Goal: Task Accomplishment & Management: Manage account settings

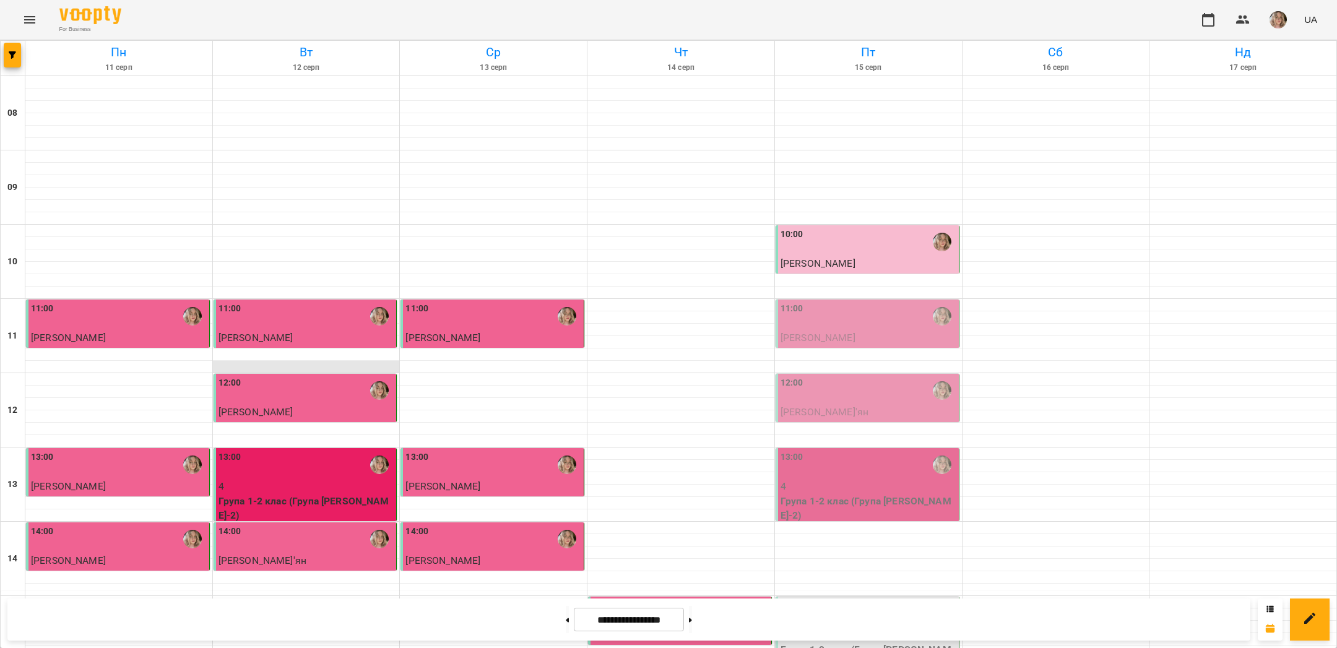
scroll to position [136, 0]
click at [827, 302] on div "11:00" at bounding box center [868, 316] width 176 height 28
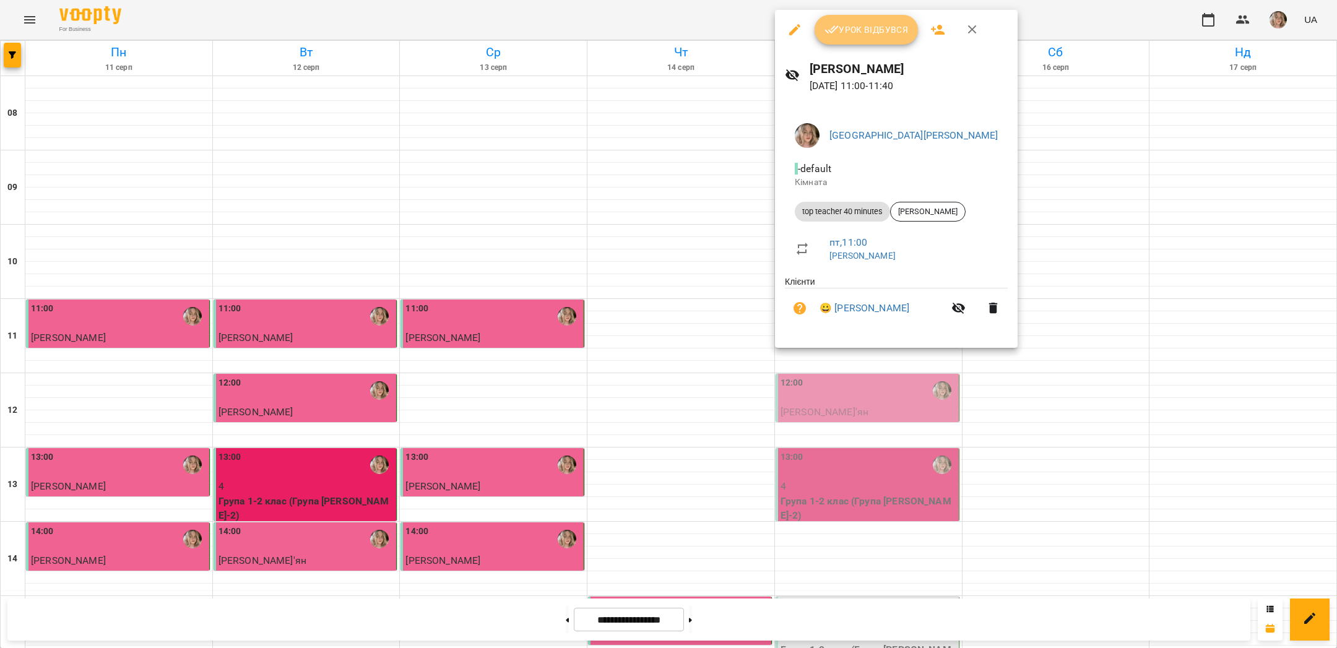
click at [868, 42] on button "Урок відбувся" at bounding box center [866, 30] width 104 height 30
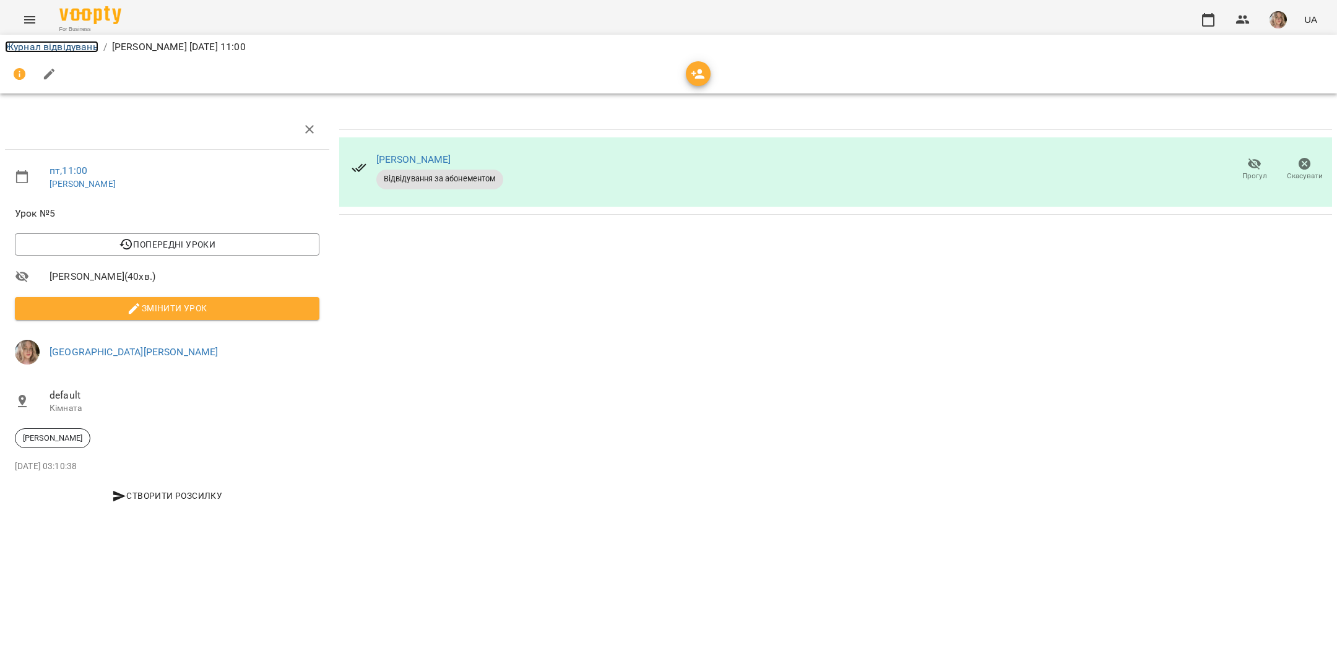
click at [67, 47] on link "Журнал відвідувань" at bounding box center [51, 47] width 93 height 12
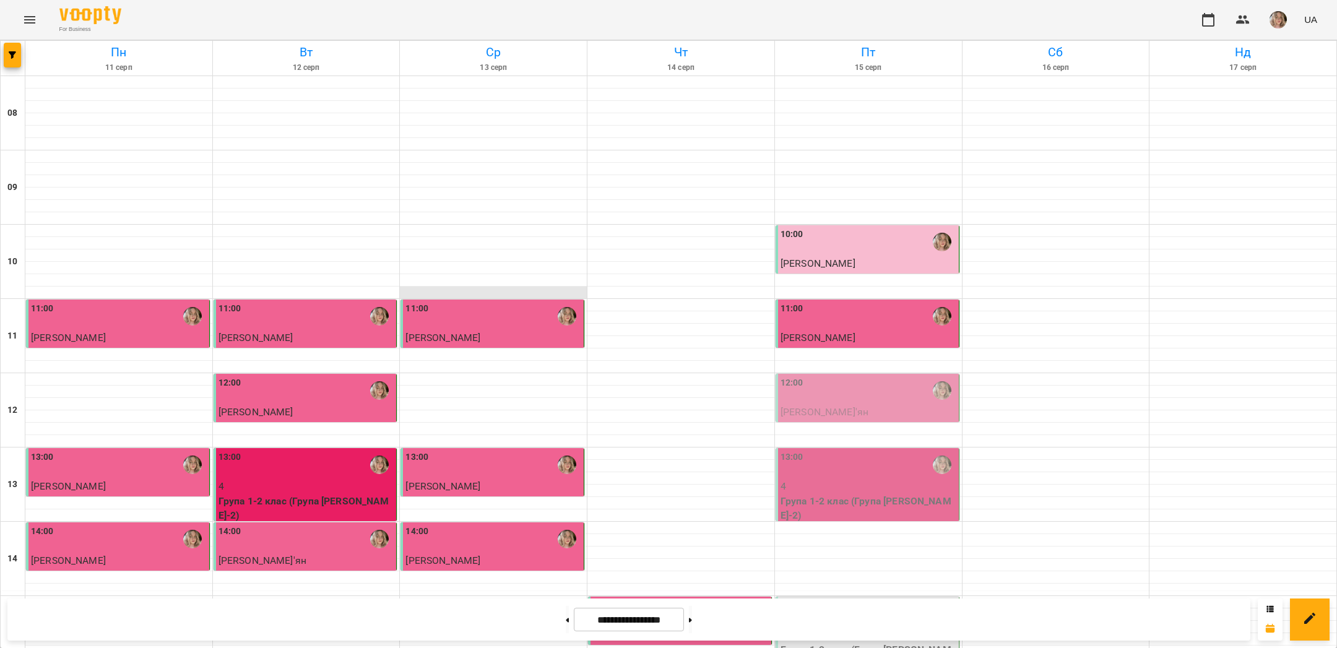
scroll to position [169, 0]
click at [830, 376] on div "12:00" at bounding box center [868, 390] width 176 height 28
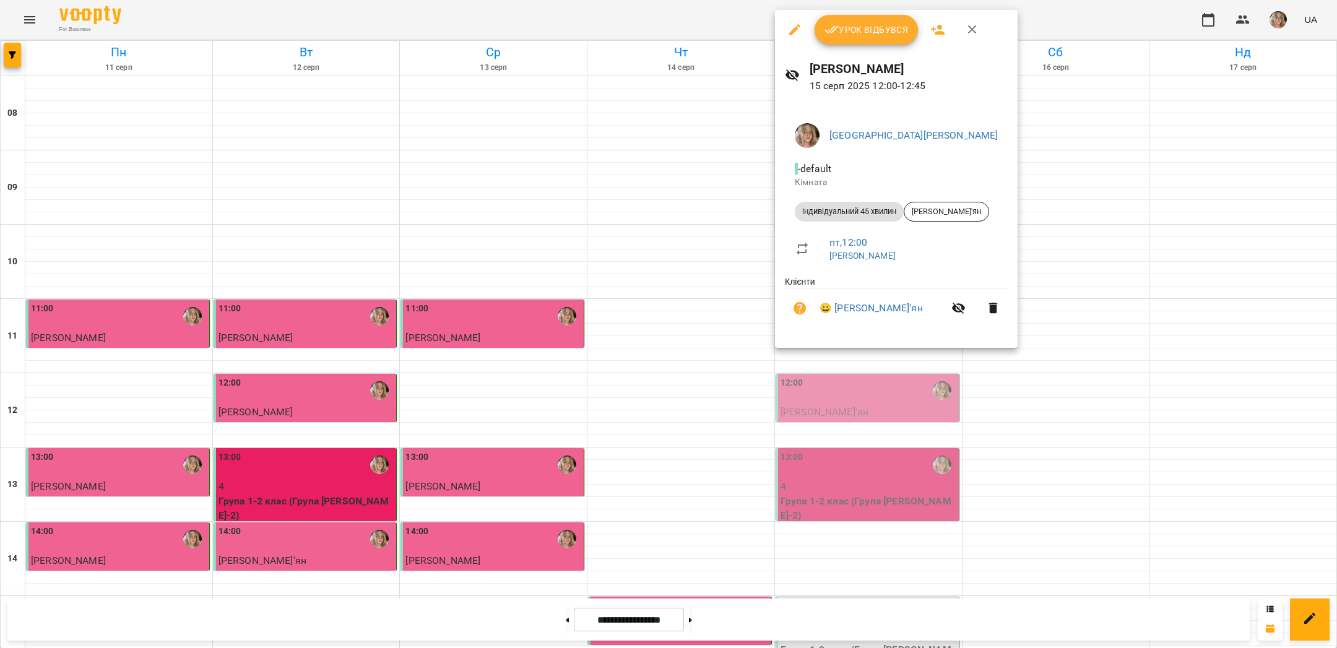
click at [605, 183] on div at bounding box center [668, 324] width 1337 height 648
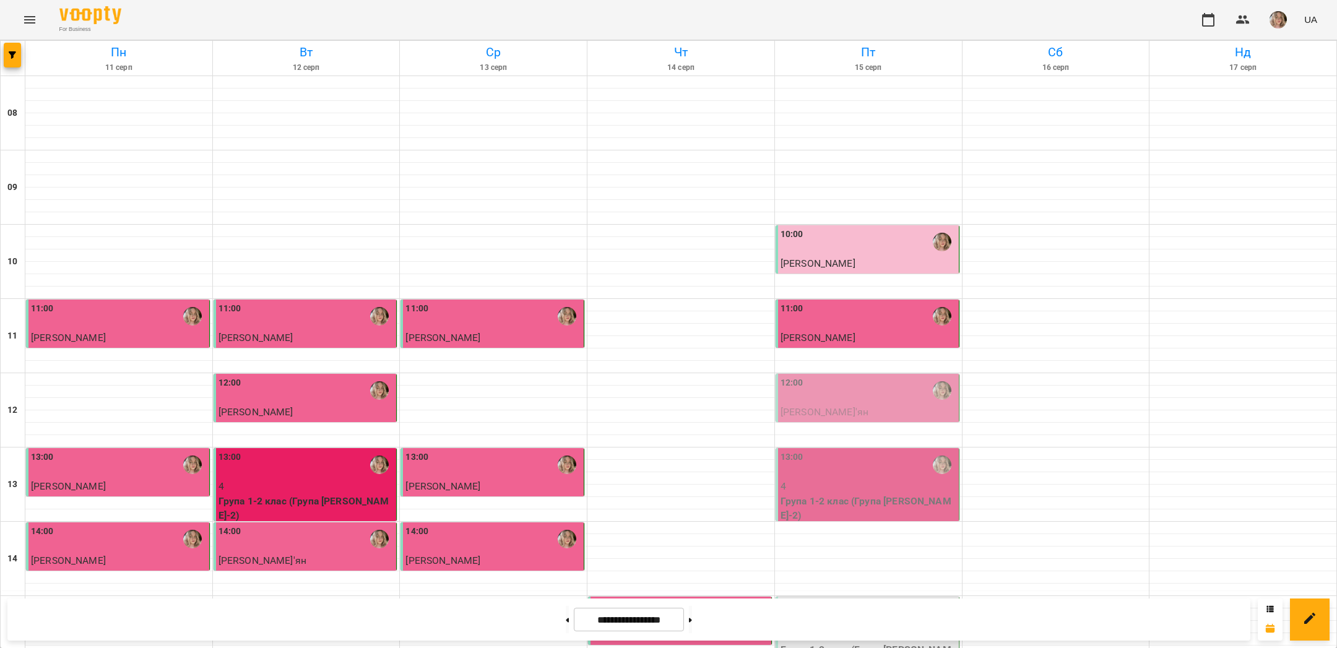
scroll to position [117, 0]
click at [839, 228] on div "10:00" at bounding box center [868, 242] width 176 height 28
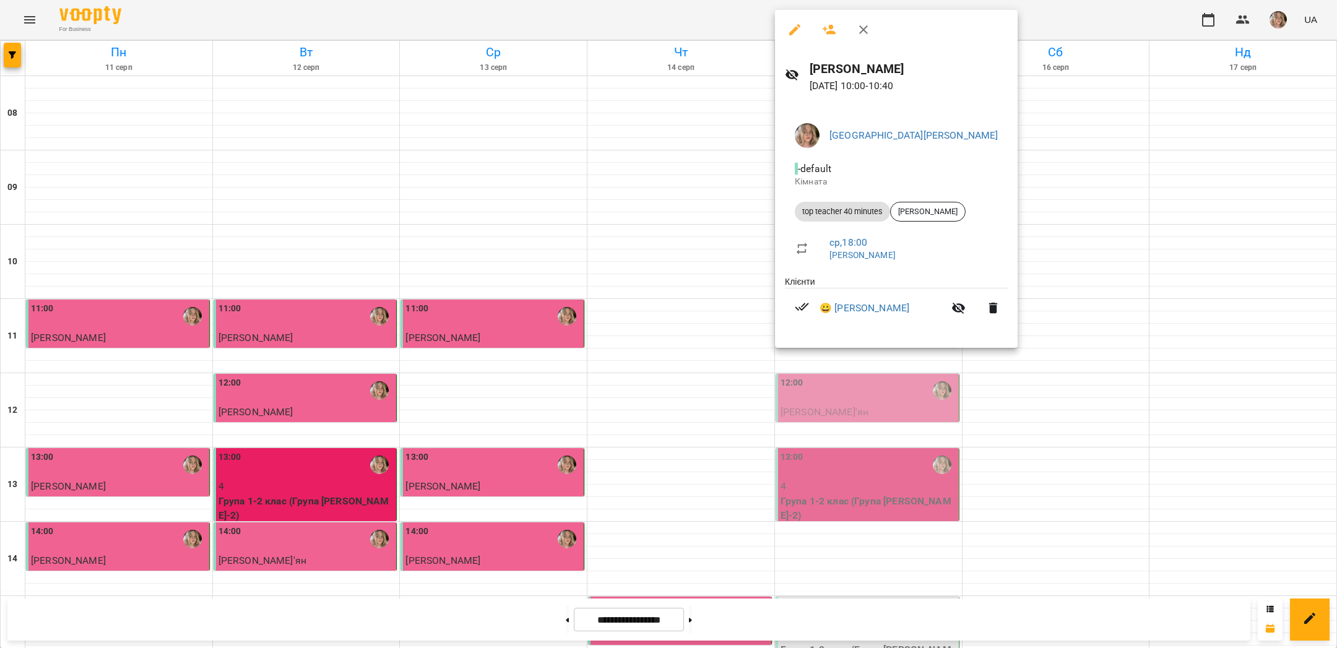
click at [668, 196] on div at bounding box center [668, 324] width 1337 height 648
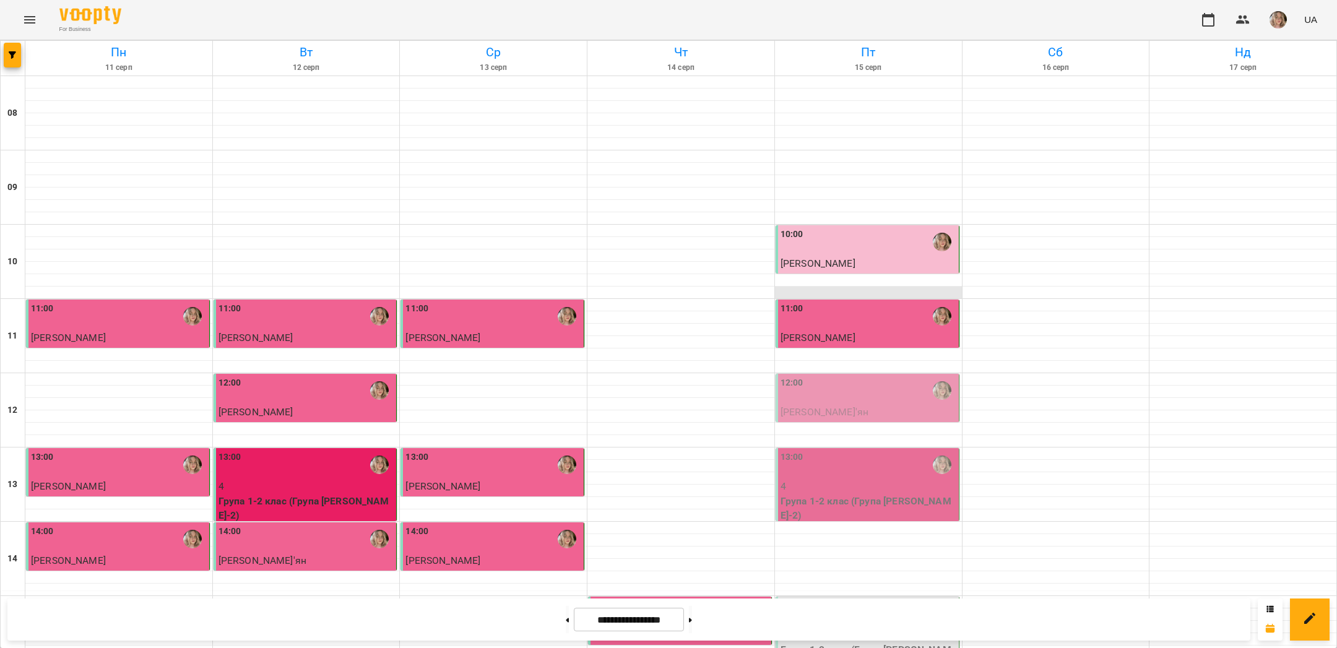
click at [819, 287] on div at bounding box center [868, 293] width 187 height 12
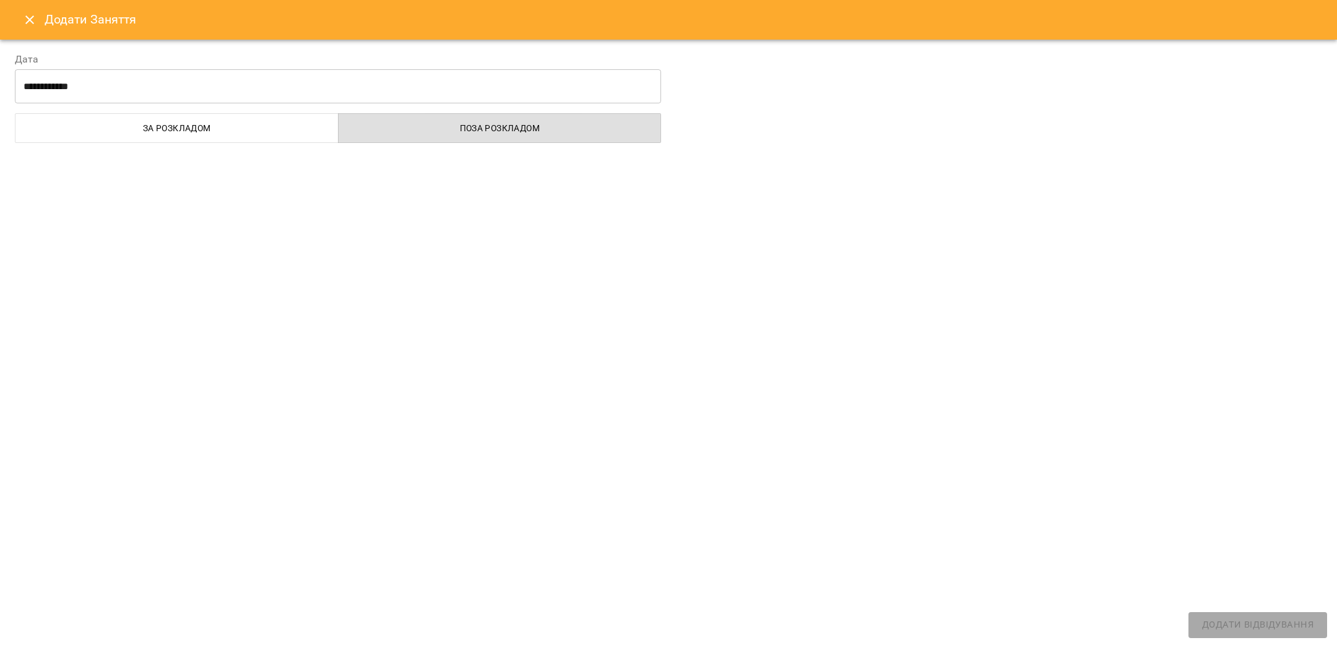
select select "**********"
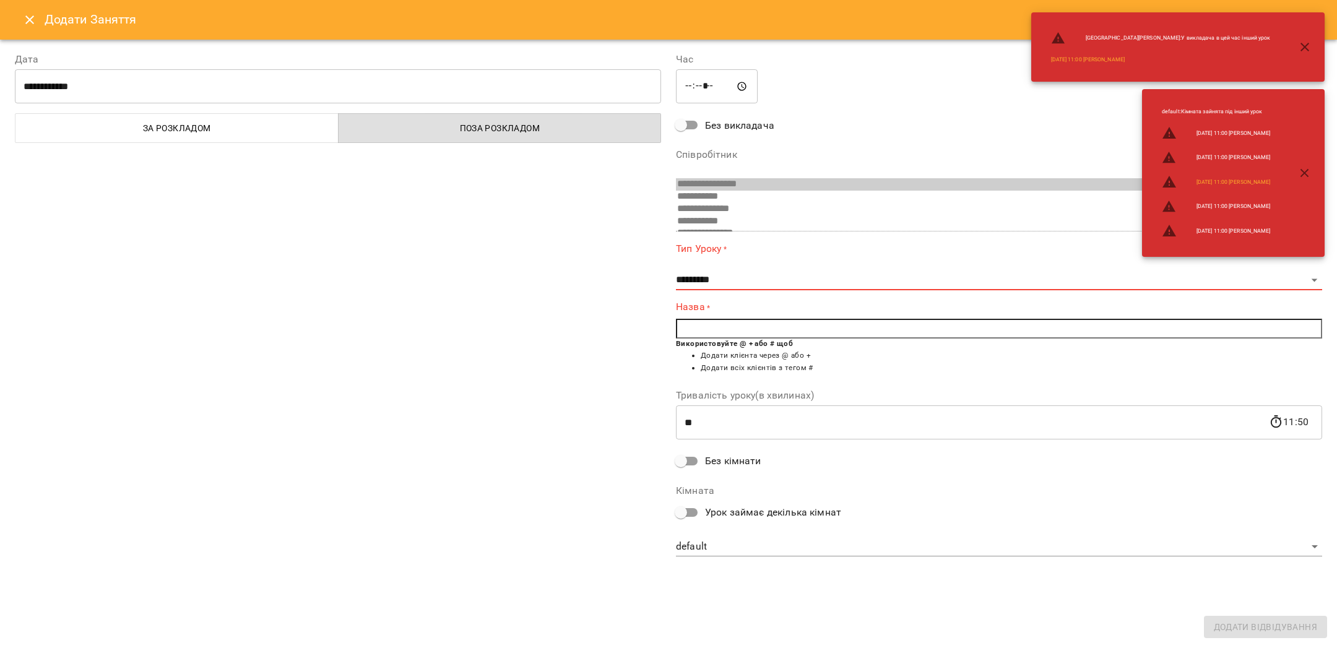
click at [26, 22] on icon "Close" at bounding box center [29, 19] width 15 height 15
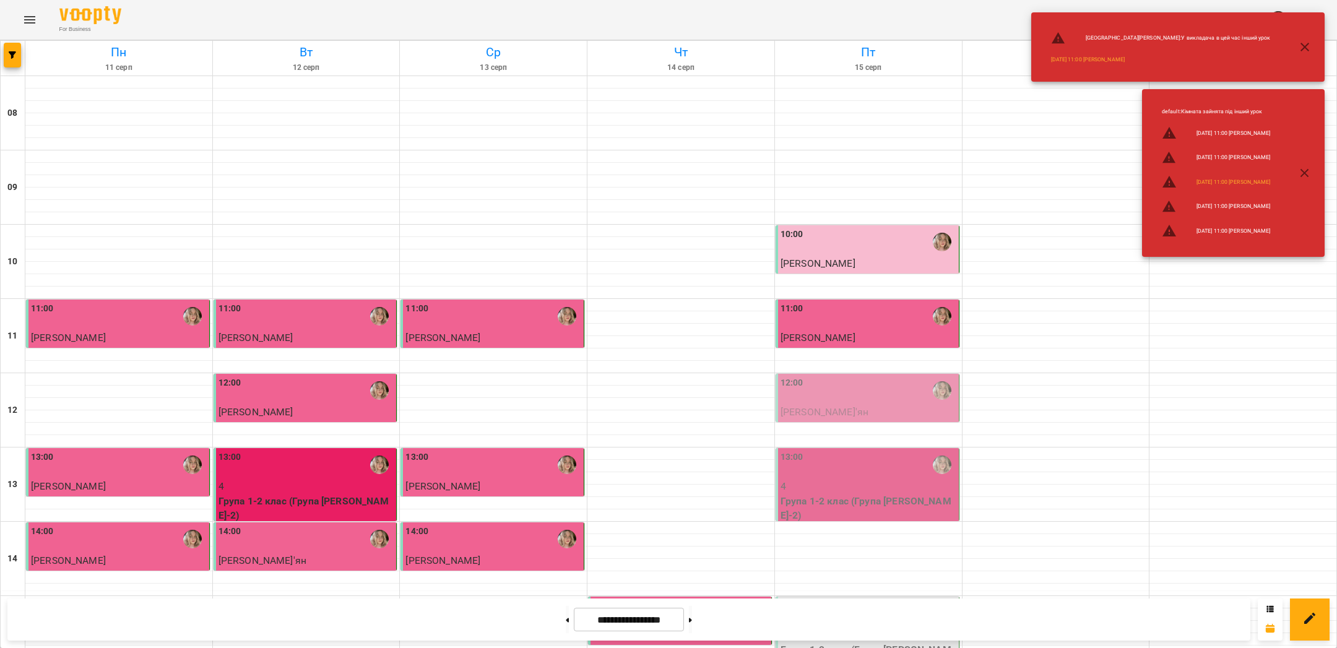
click at [859, 302] on div "11:00" at bounding box center [868, 316] width 176 height 28
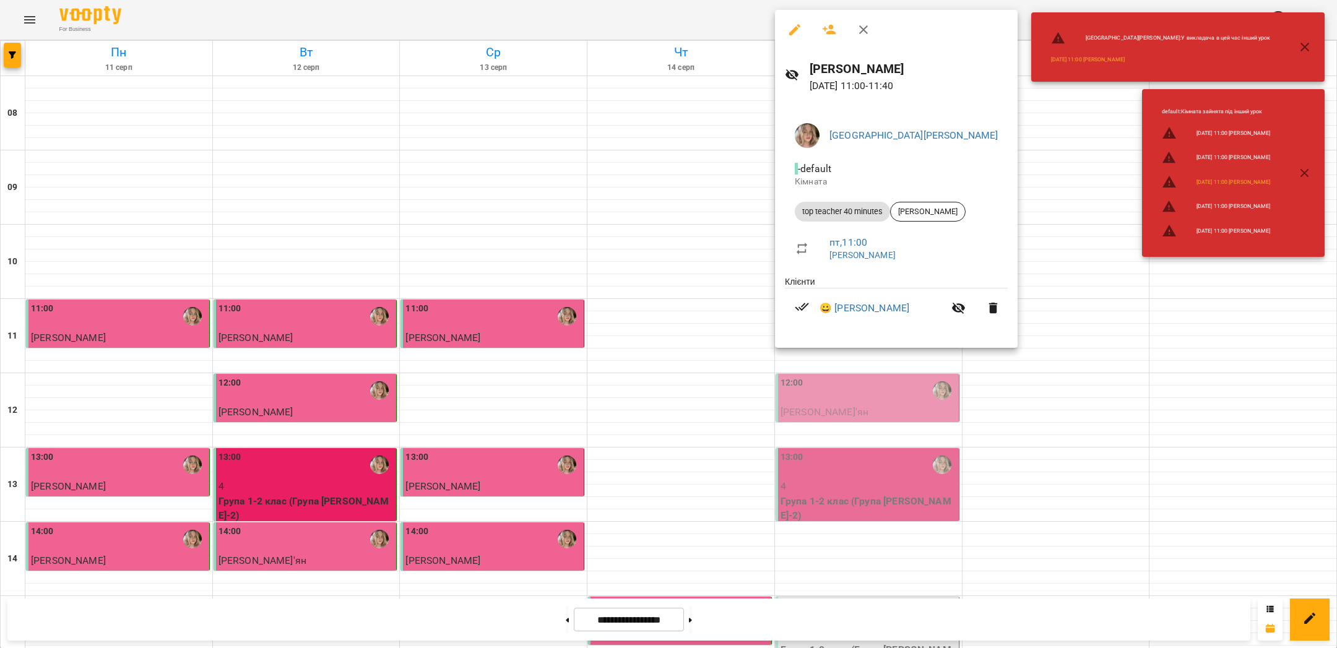
click at [654, 184] on div at bounding box center [668, 324] width 1337 height 648
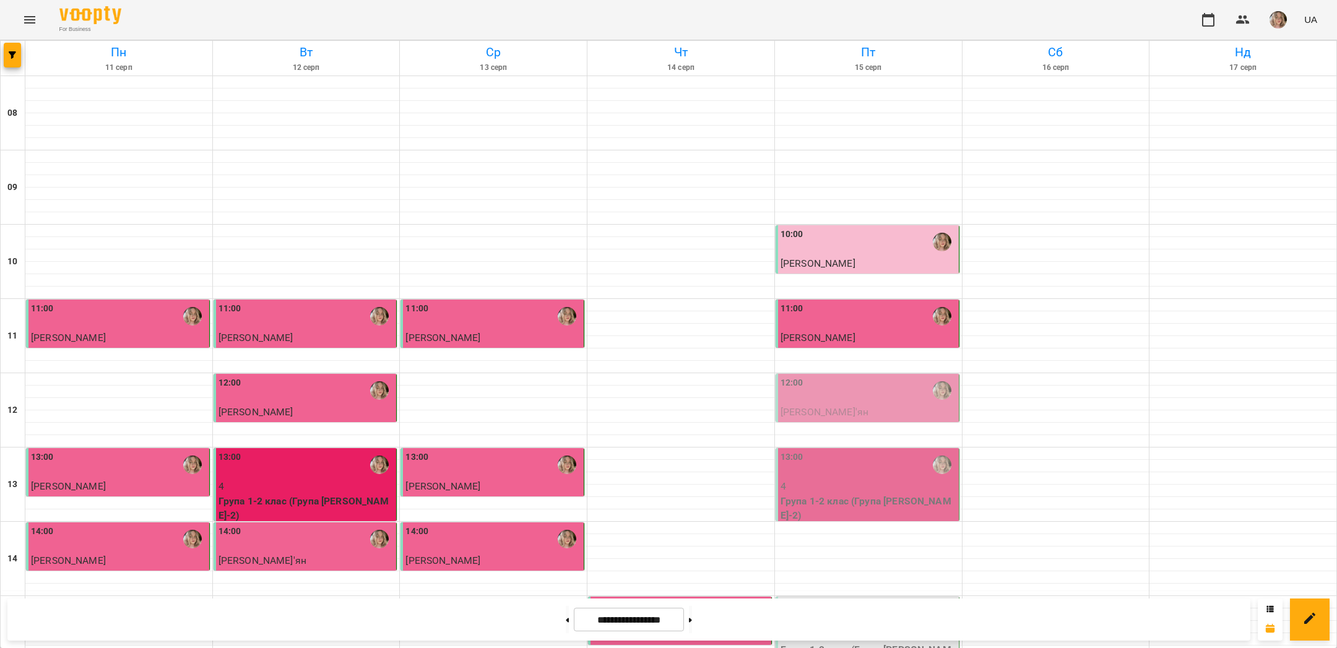
scroll to position [340, 0]
